Goal: Find specific page/section: Find specific page/section

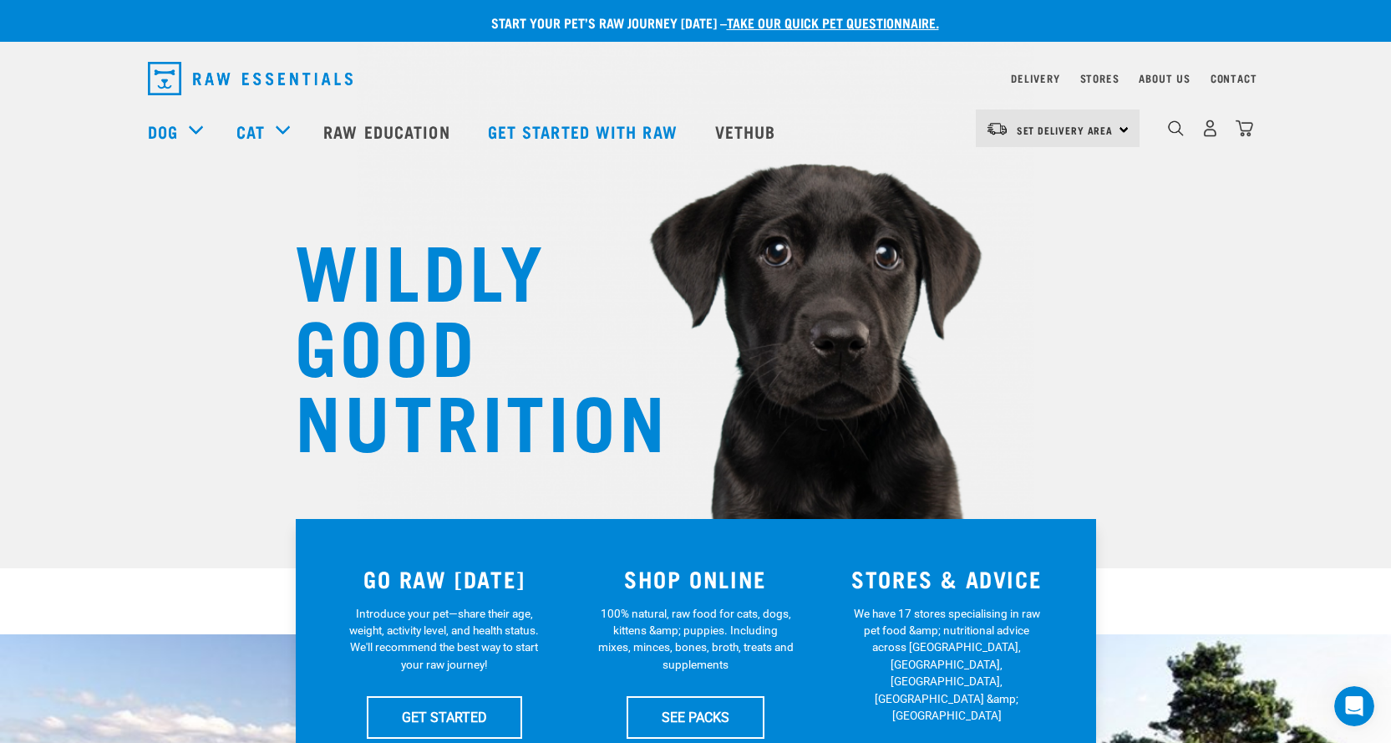
click at [1238, 85] on div "Contact" at bounding box center [1234, 79] width 47 height 20
click at [1184, 76] on link "About Us" at bounding box center [1164, 78] width 51 height 6
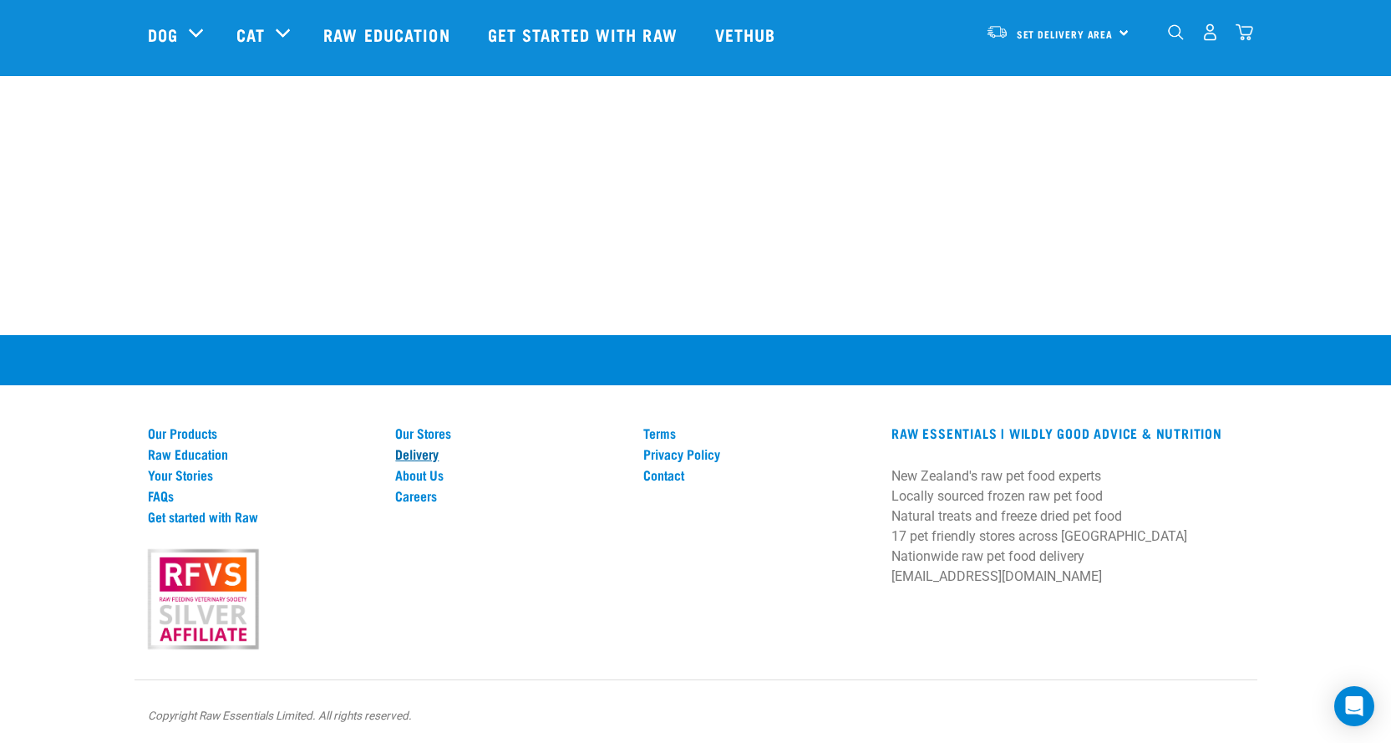
scroll to position [2266, 0]
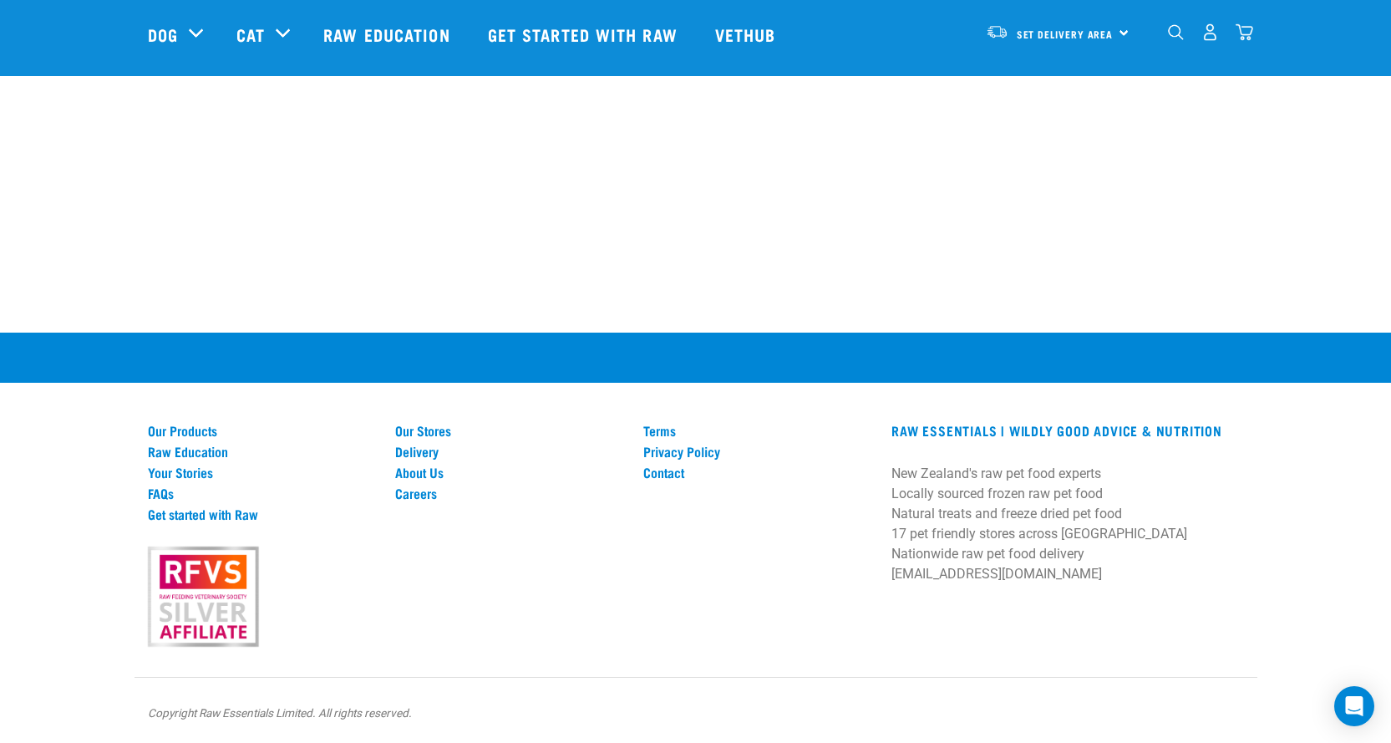
click at [418, 420] on p at bounding box center [695, 413] width 1391 height 20
click at [415, 427] on link "Our Stores" at bounding box center [509, 430] width 228 height 15
click at [416, 433] on link "Our Stores" at bounding box center [509, 430] width 228 height 15
